Goal: Register for event/course

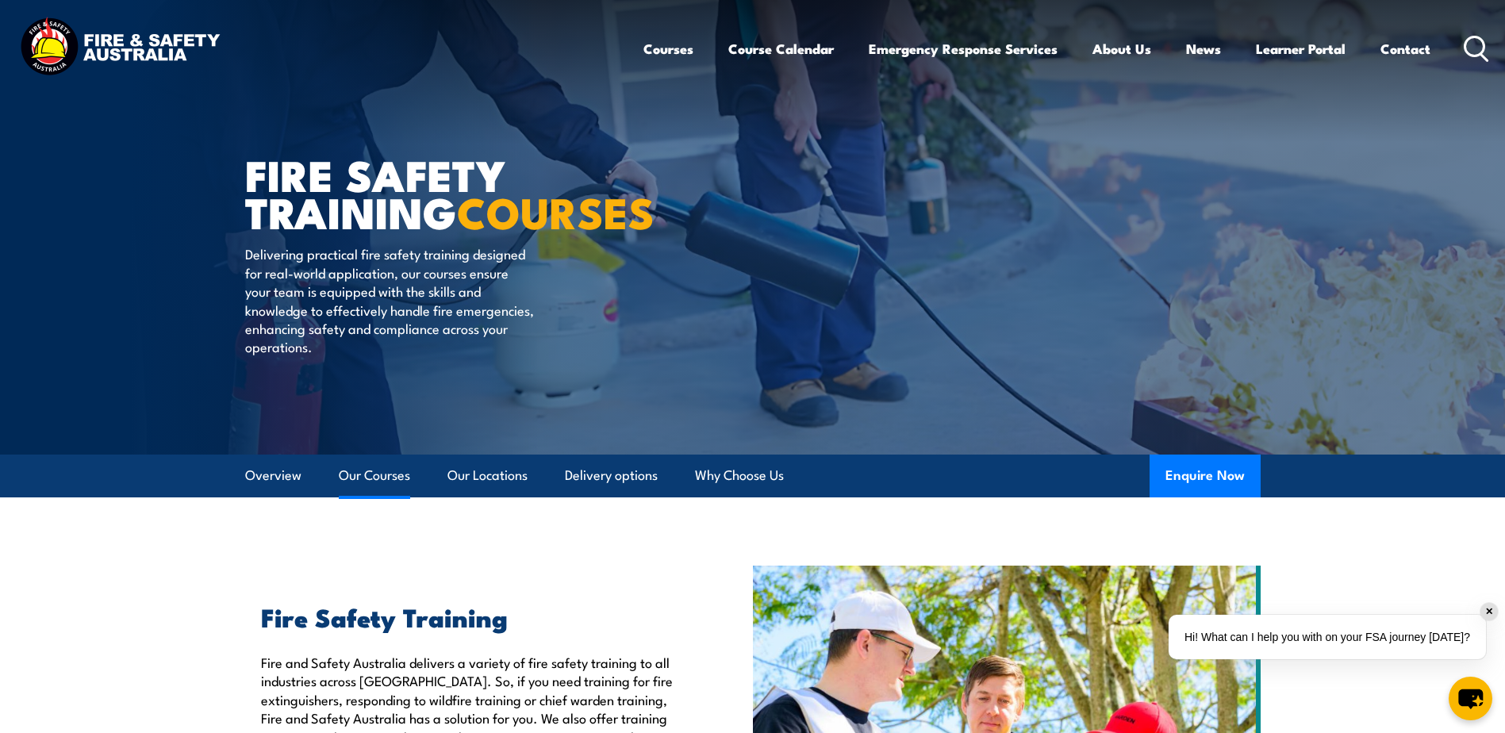
click at [384, 472] on link "Our Courses" at bounding box center [374, 476] width 71 height 42
click at [1480, 38] on circle at bounding box center [1474, 45] width 19 height 19
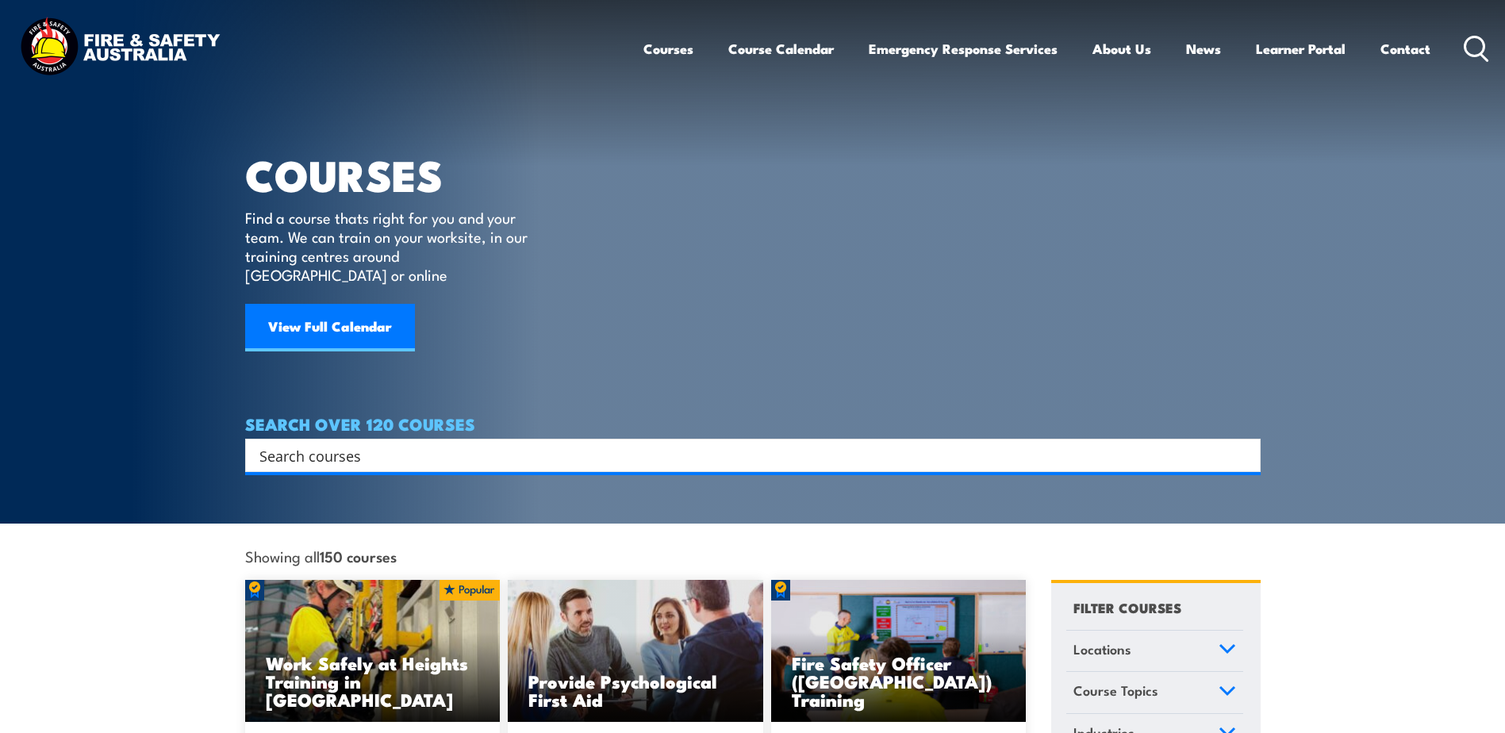
click at [496, 444] on input "Search input" at bounding box center [742, 456] width 966 height 24
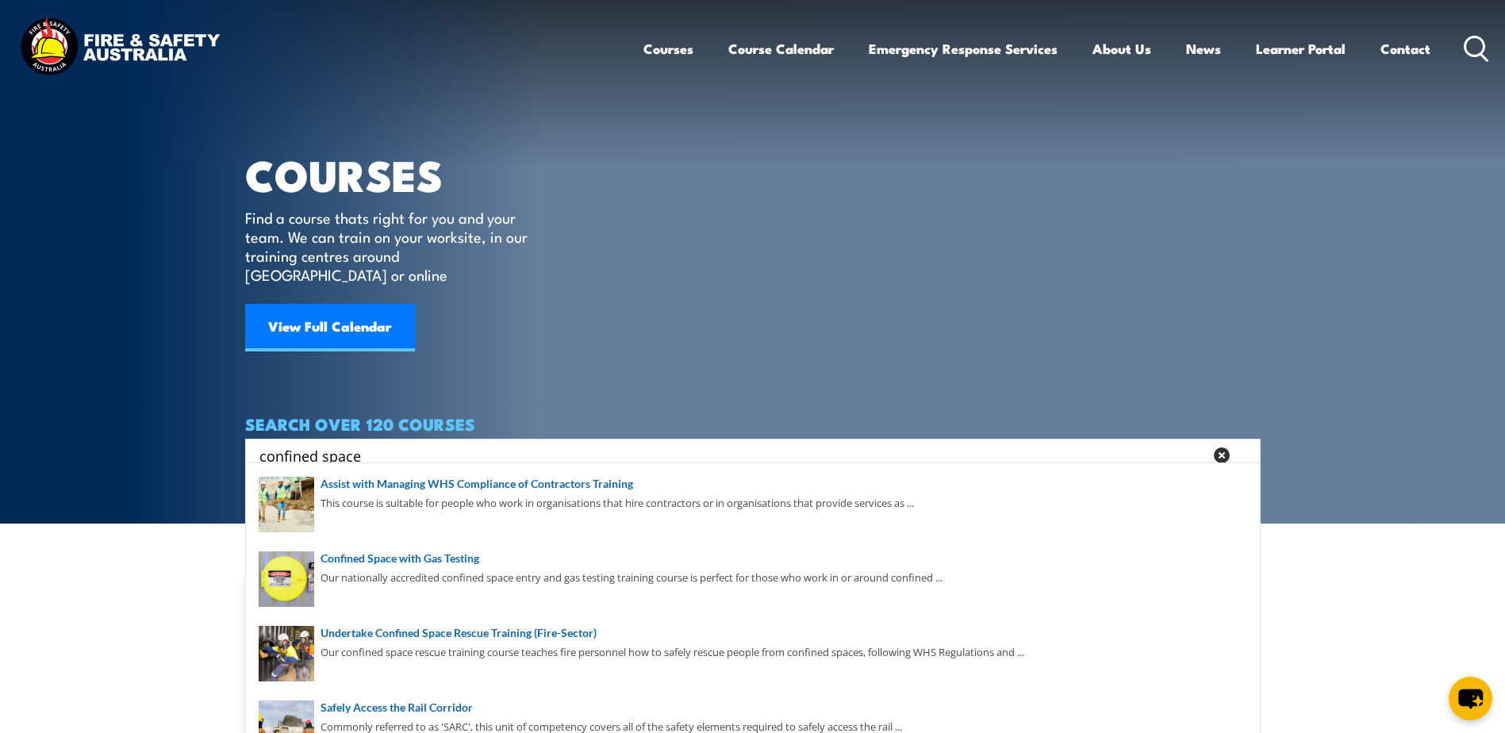
type input "confined space"
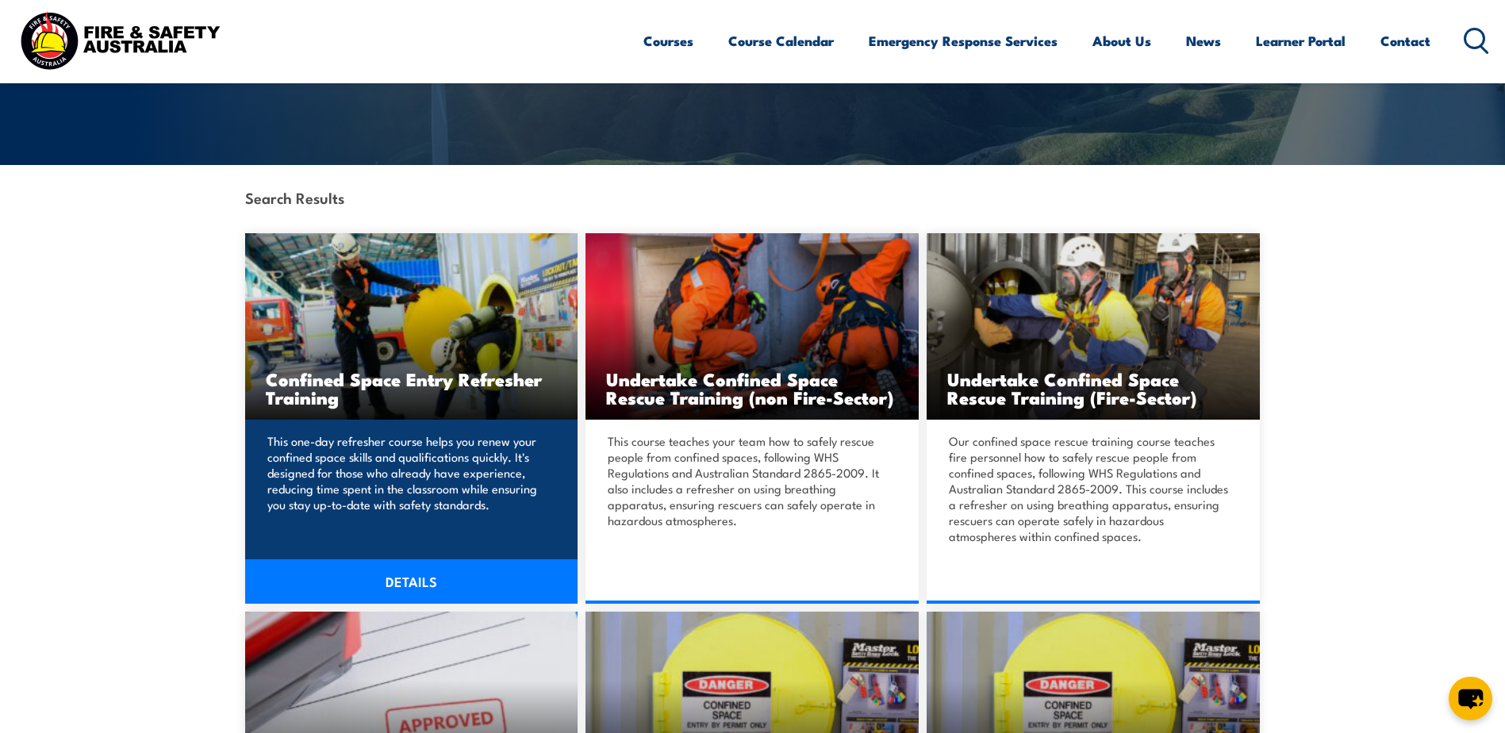
scroll to position [317, 0]
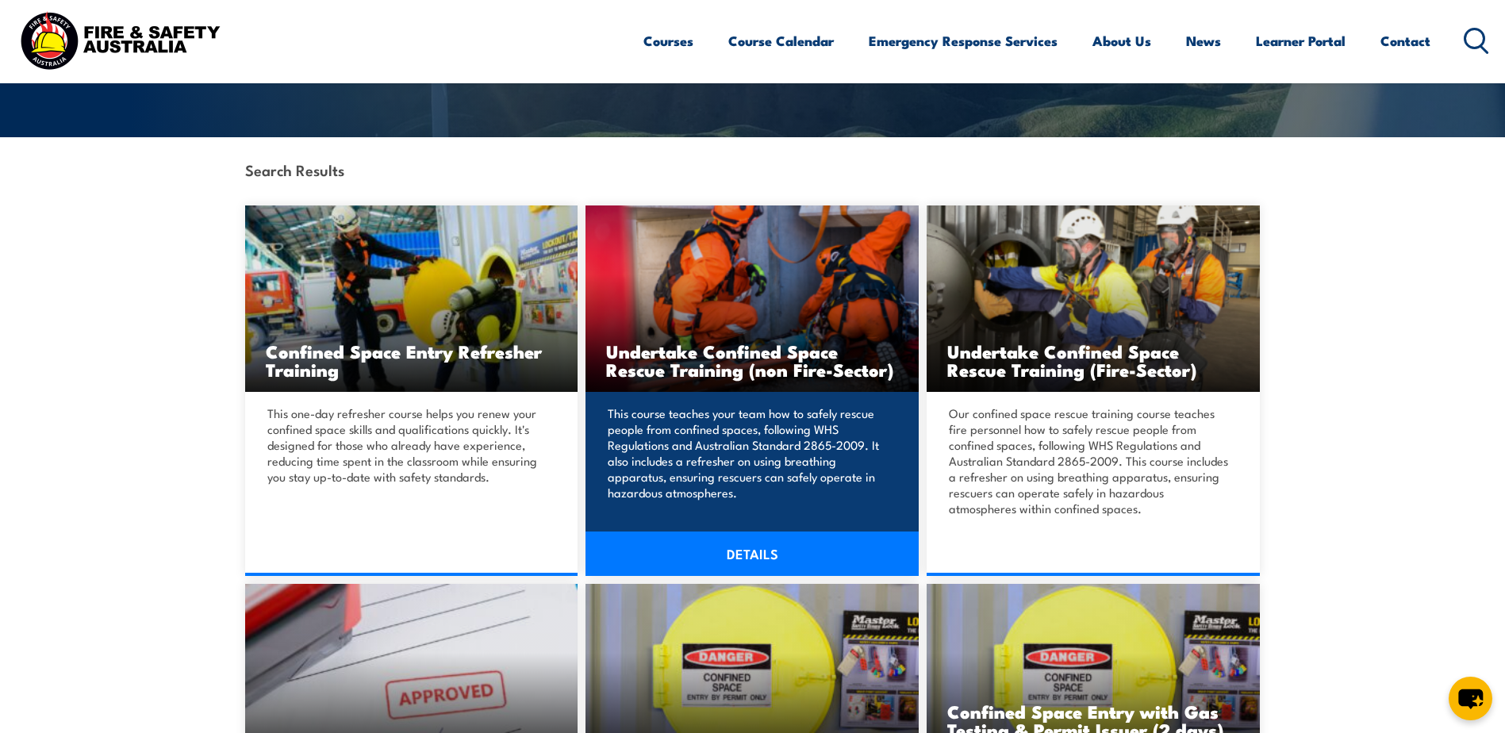
click at [751, 551] on link "DETAILS" at bounding box center [752, 554] width 333 height 44
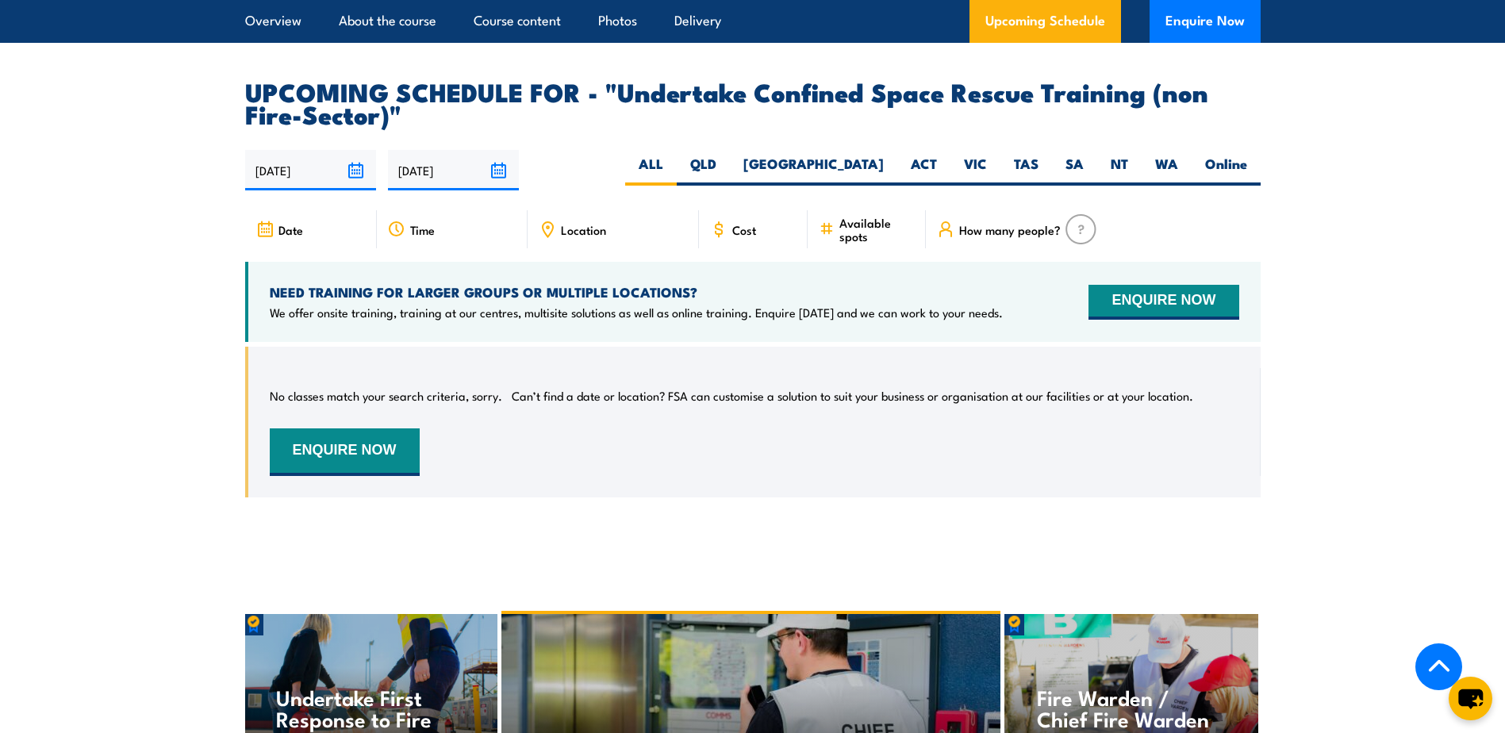
scroll to position [2777, 0]
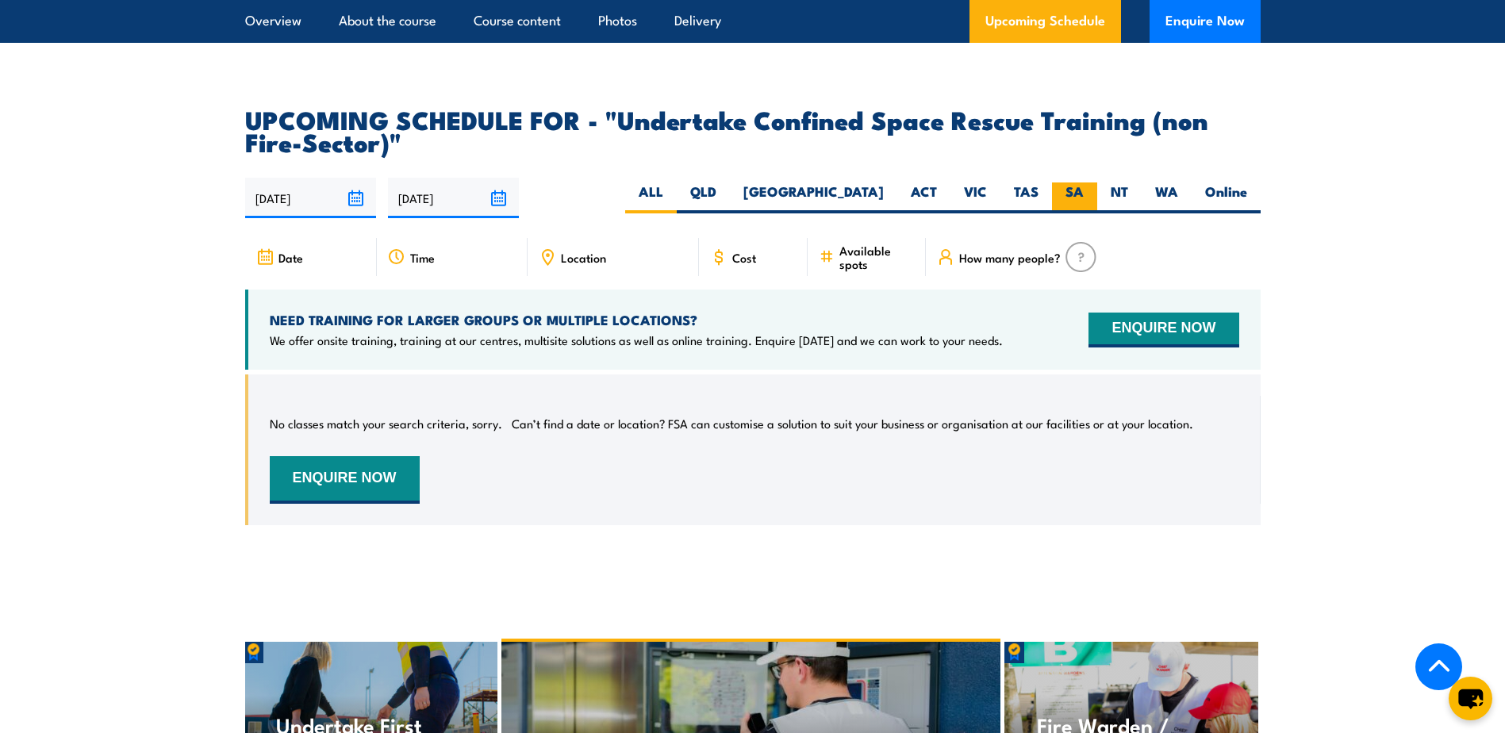
click at [1057, 182] on label "SA" at bounding box center [1074, 197] width 45 height 31
click at [1084, 182] on input "SA" at bounding box center [1089, 187] width 10 height 10
radio input "true"
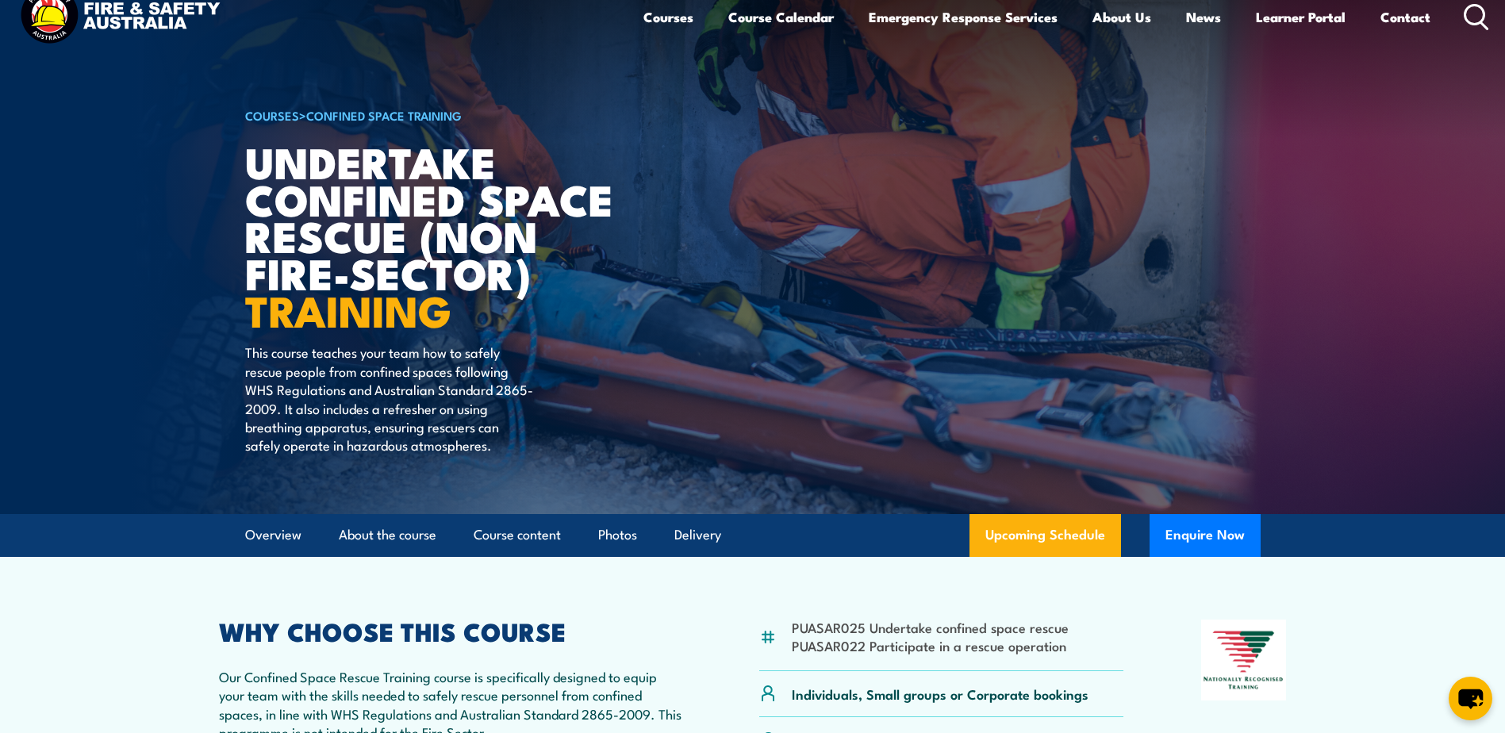
scroll to position [0, 0]
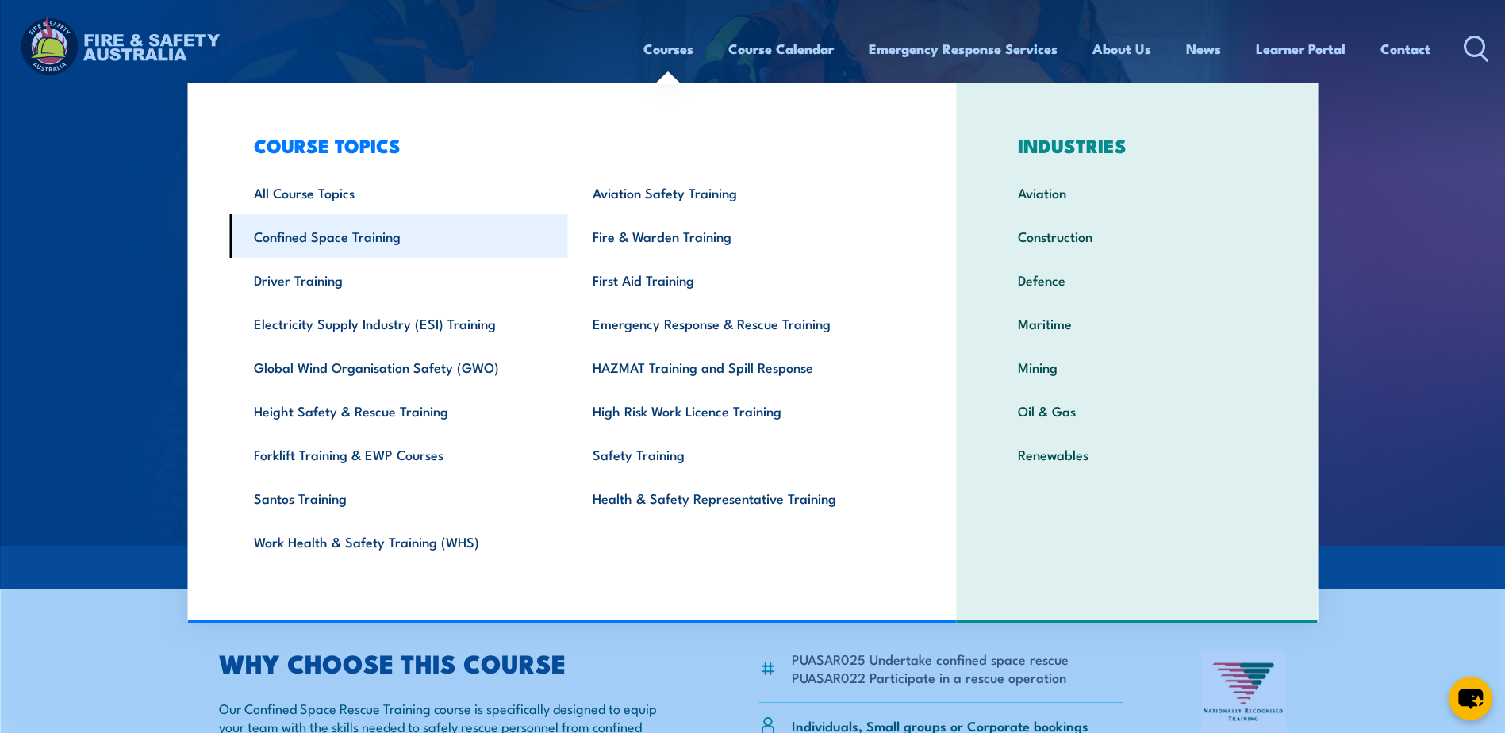
click at [357, 243] on link "Confined Space Training" at bounding box center [398, 236] width 339 height 44
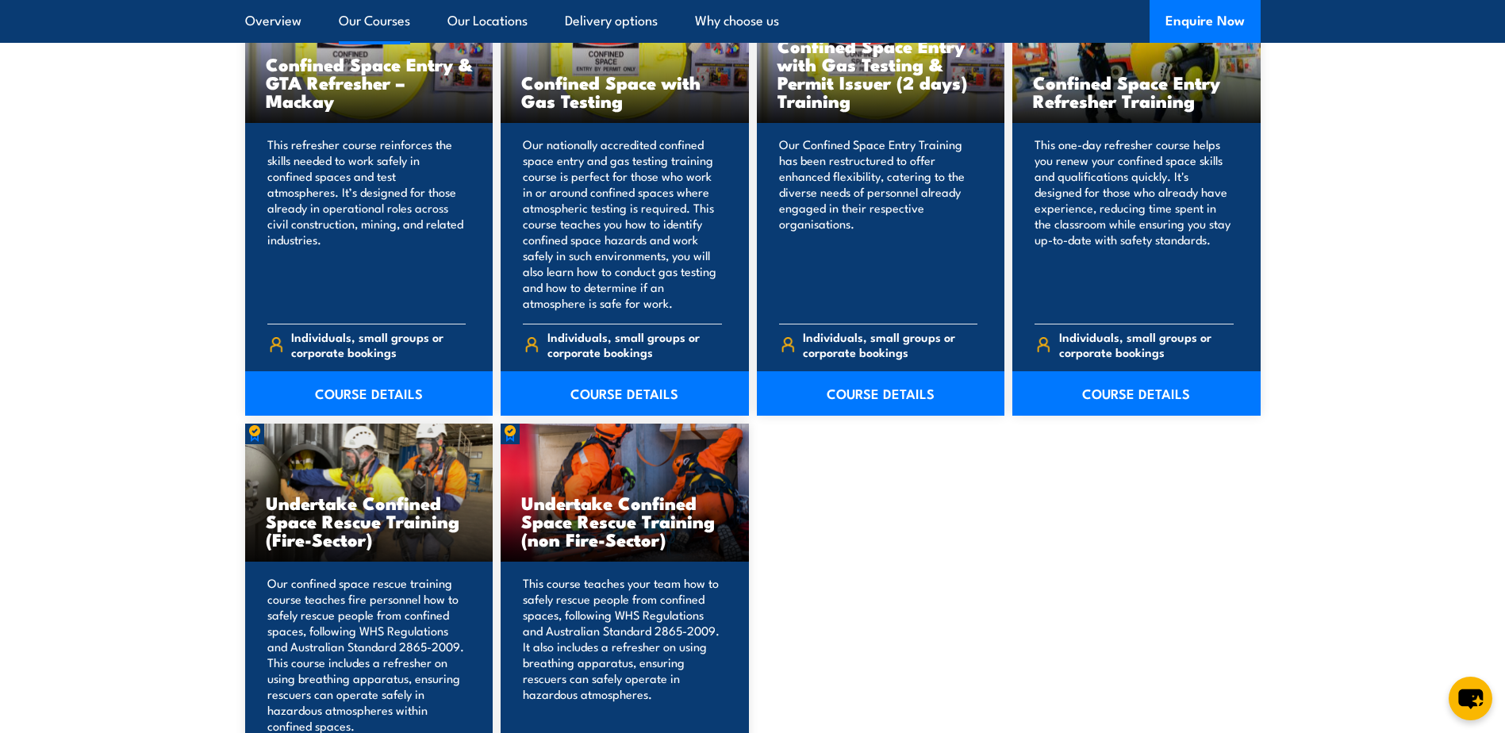
scroll to position [1349, 0]
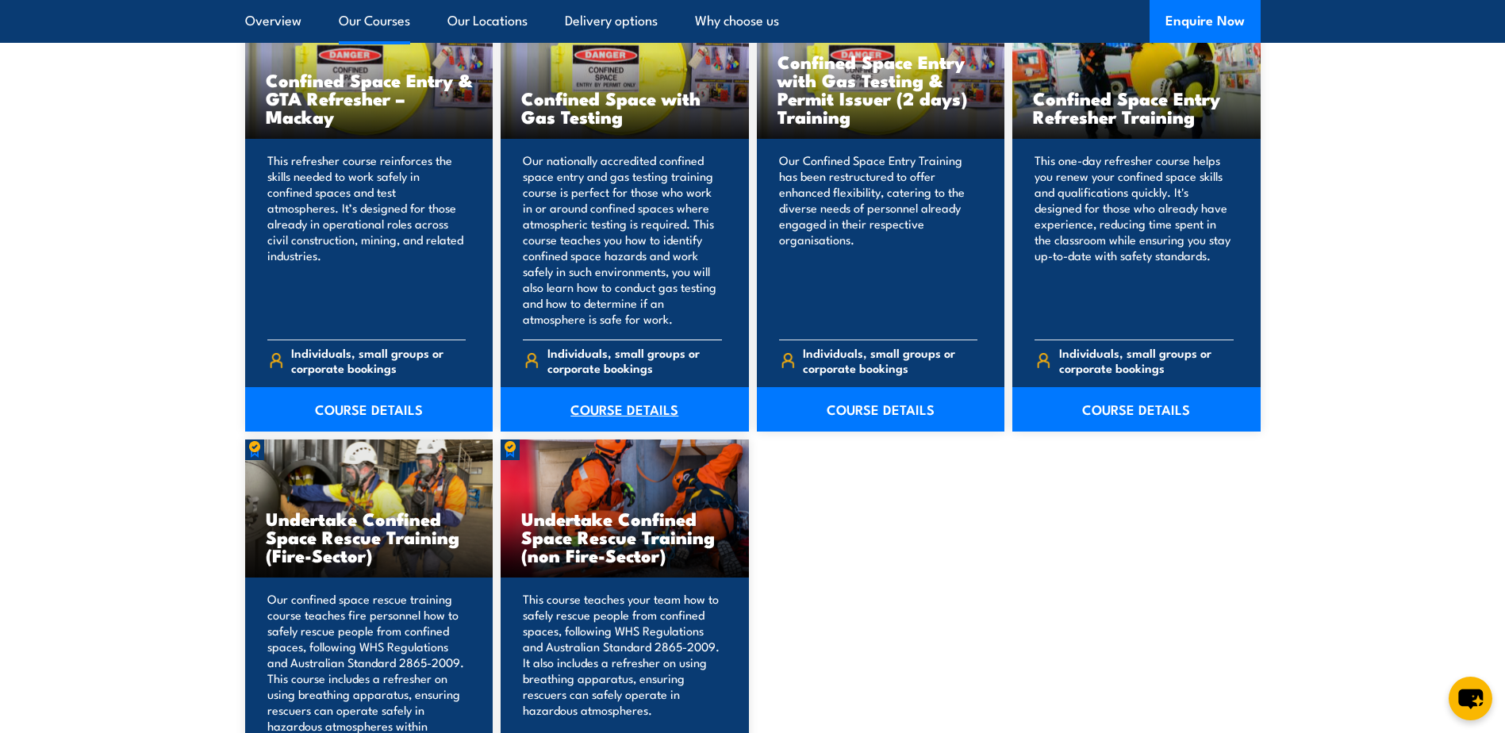
click at [624, 410] on link "COURSE DETAILS" at bounding box center [625, 409] width 248 height 44
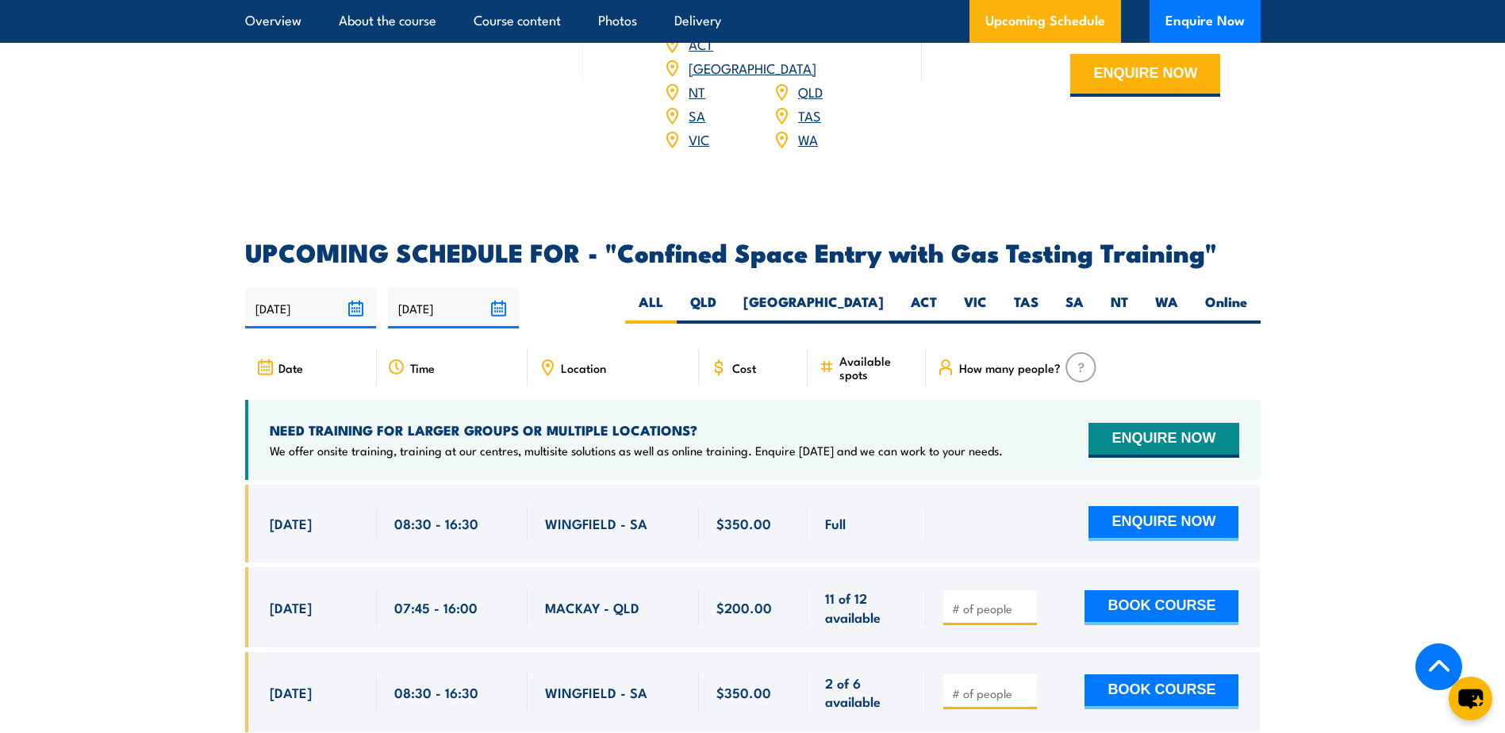
scroll to position [2777, 0]
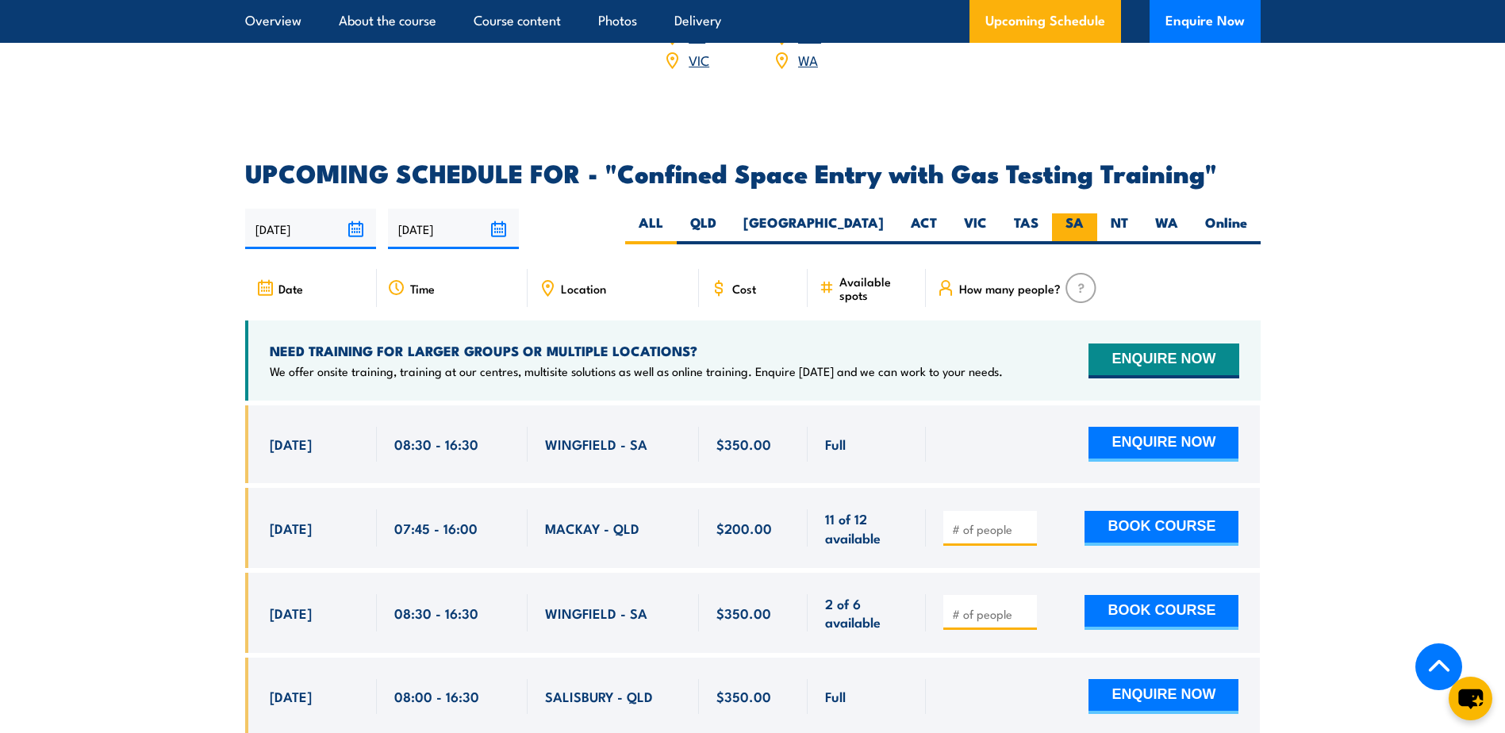
click at [1079, 213] on label "SA" at bounding box center [1074, 228] width 45 height 31
click at [1084, 213] on input "SA" at bounding box center [1089, 218] width 10 height 10
radio input "true"
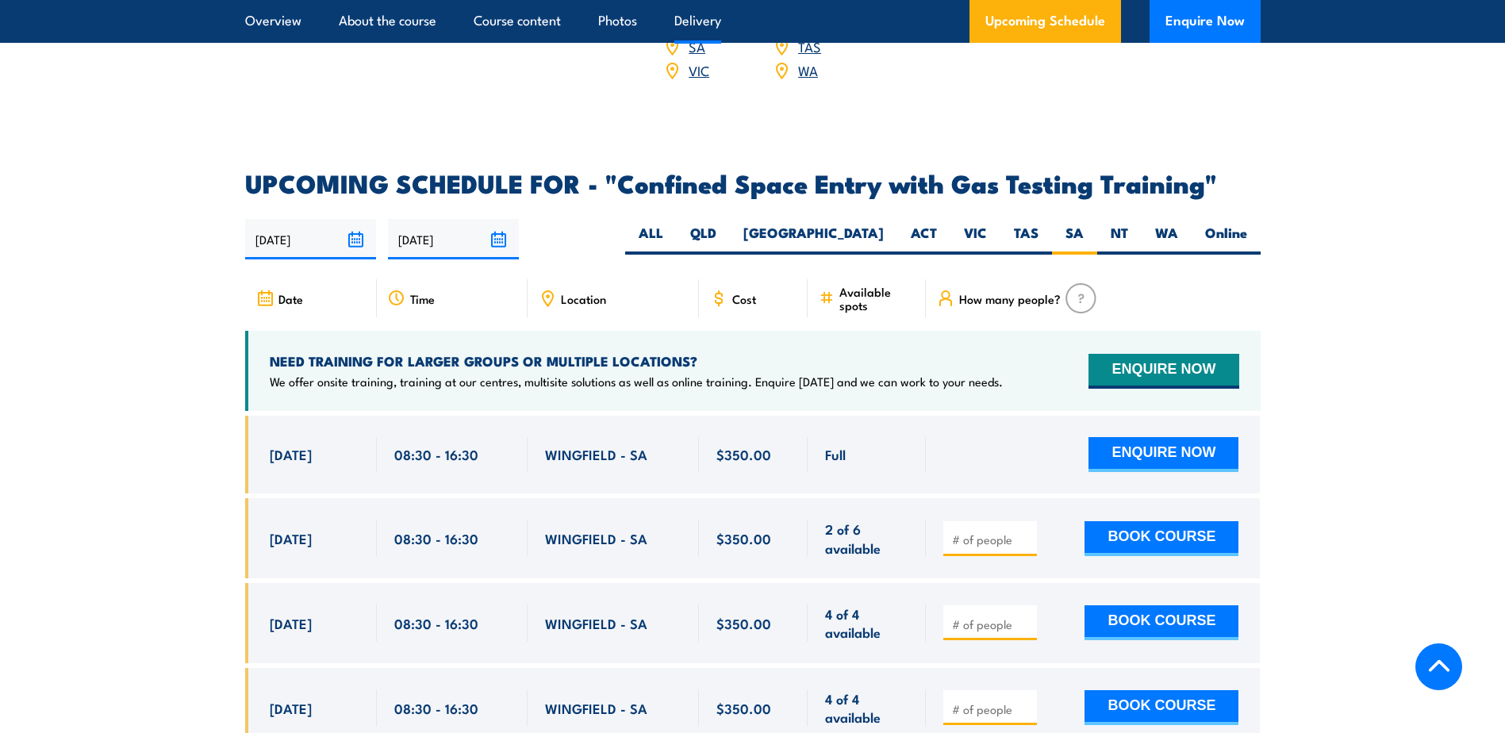
scroll to position [2932, 0]
